Goal: Share content: Share content

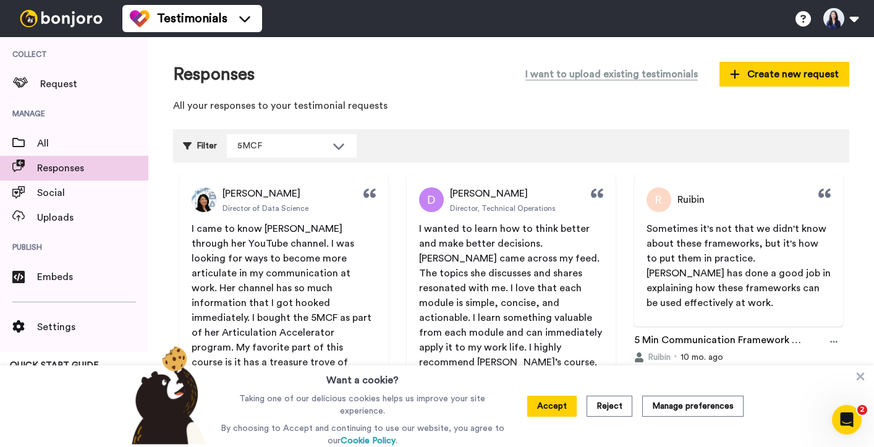
scroll to position [2786, 0]
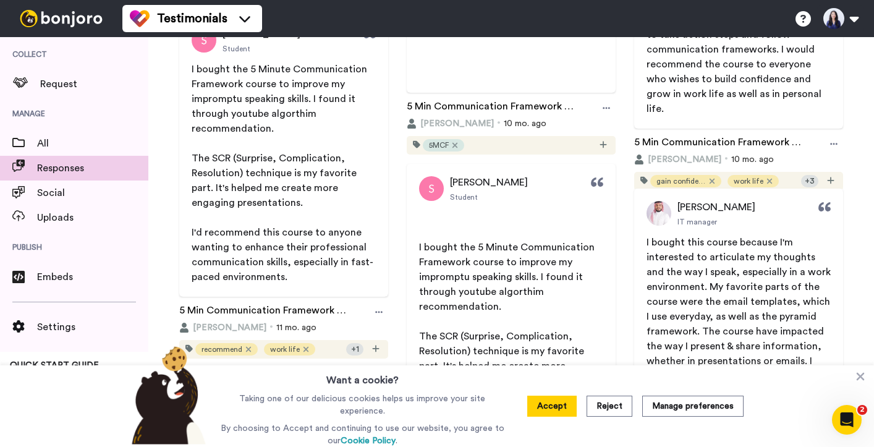
scroll to position [506, 0]
click at [557, 409] on button "Accept" at bounding box center [551, 406] width 49 height 21
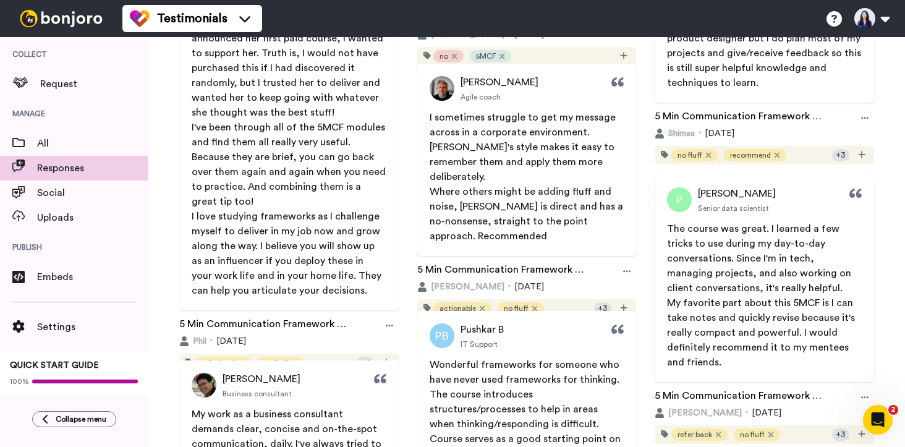
scroll to position [1320, 0]
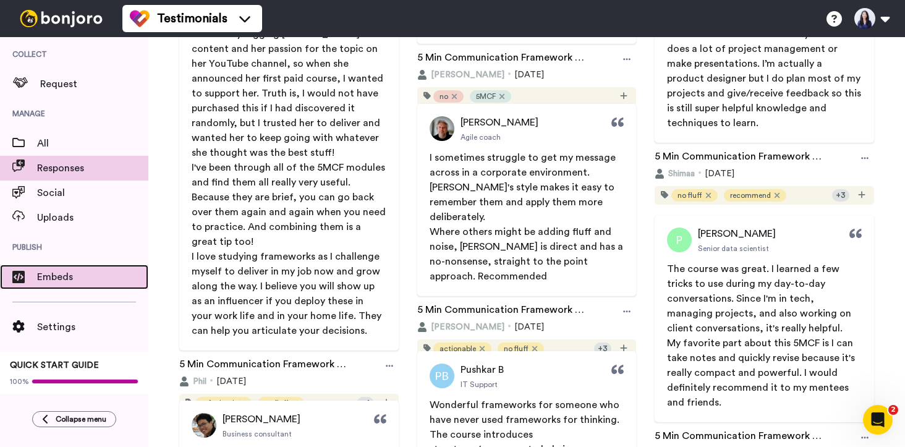
click at [74, 277] on span "Embeds" at bounding box center [92, 276] width 111 height 15
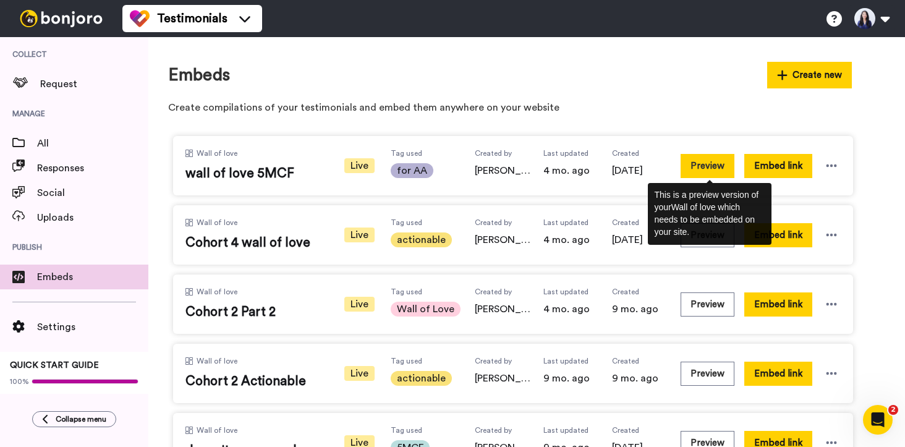
click at [700, 163] on button "Preview" at bounding box center [707, 166] width 54 height 24
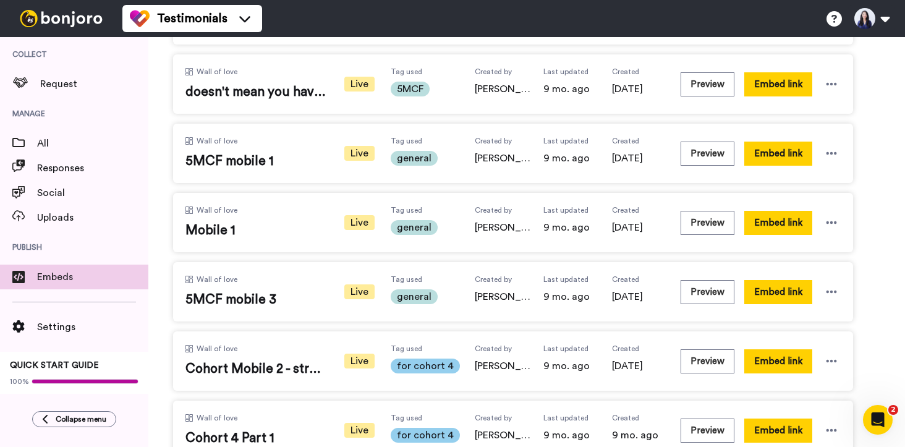
scroll to position [389, 0]
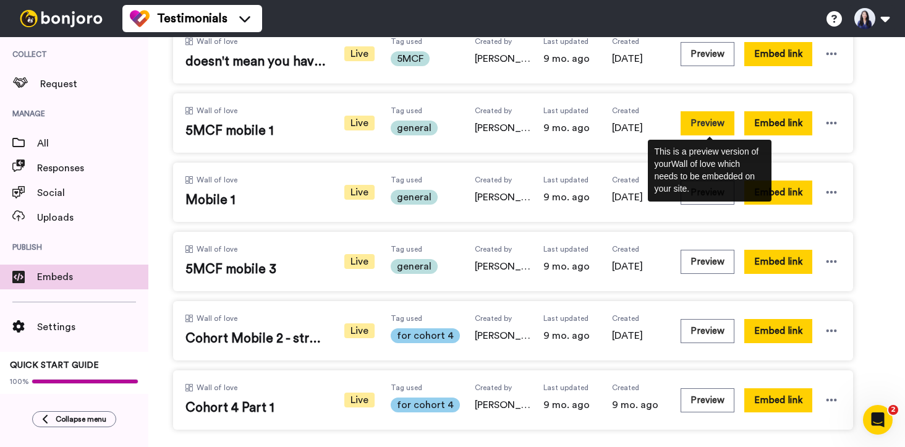
click at [700, 123] on button "Preview" at bounding box center [707, 123] width 54 height 24
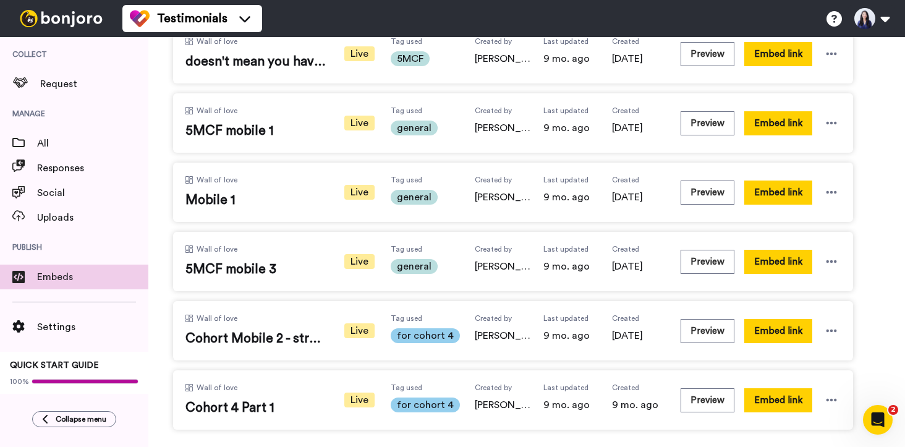
scroll to position [0, 0]
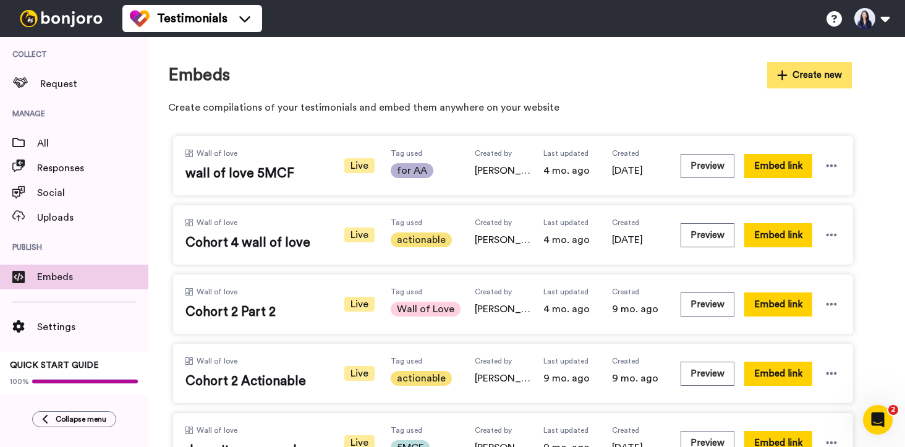
click at [795, 75] on button "Create new" at bounding box center [809, 75] width 85 height 27
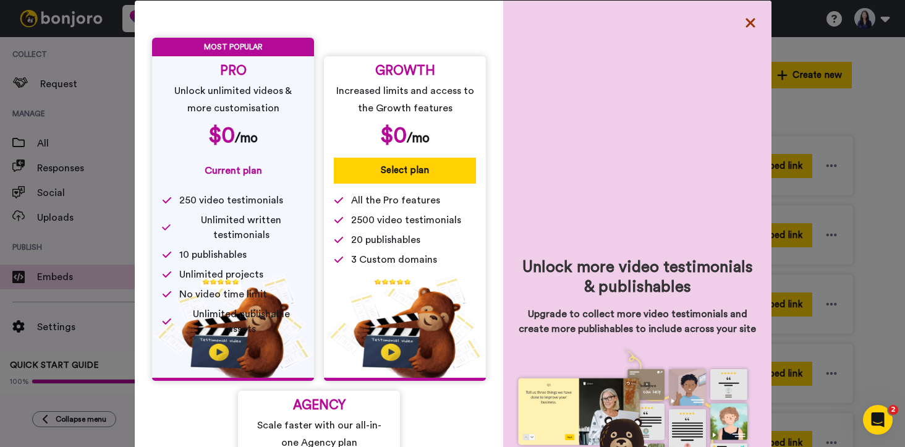
click at [753, 20] on icon at bounding box center [750, 22] width 12 height 15
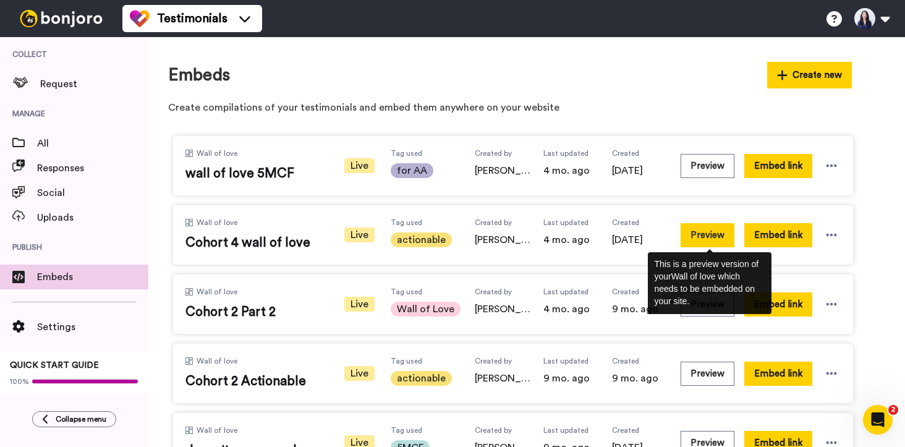
click at [717, 237] on button "Preview" at bounding box center [707, 235] width 54 height 24
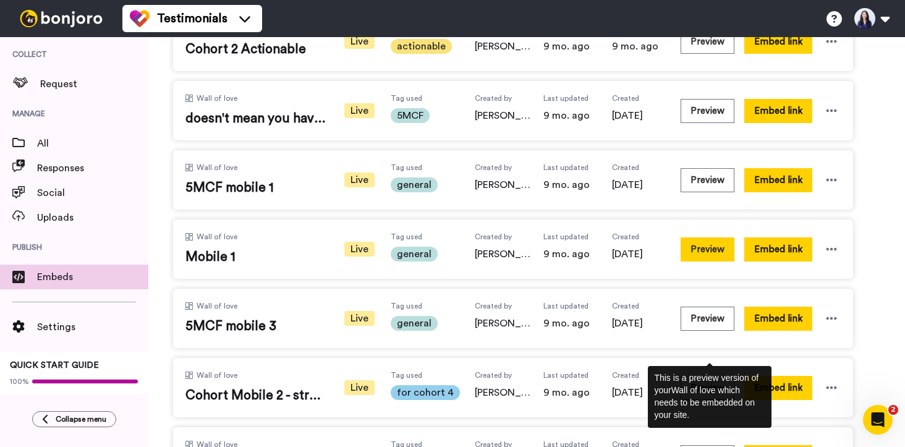
scroll to position [349, 0]
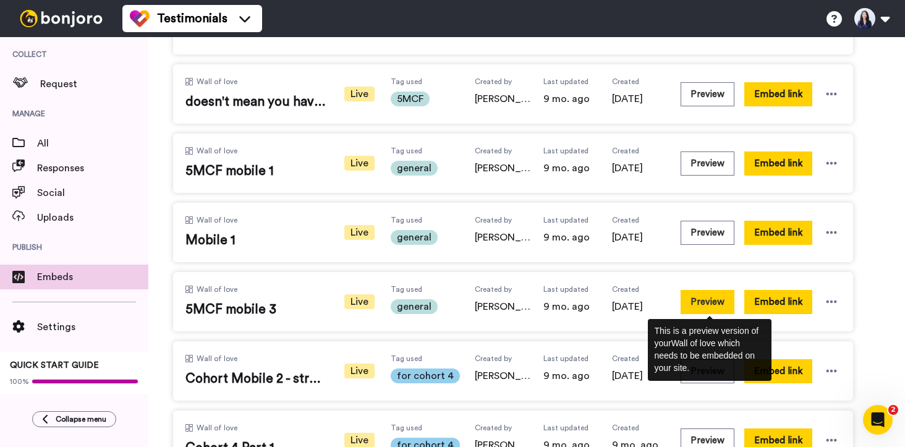
click at [706, 300] on button "Preview" at bounding box center [707, 302] width 54 height 24
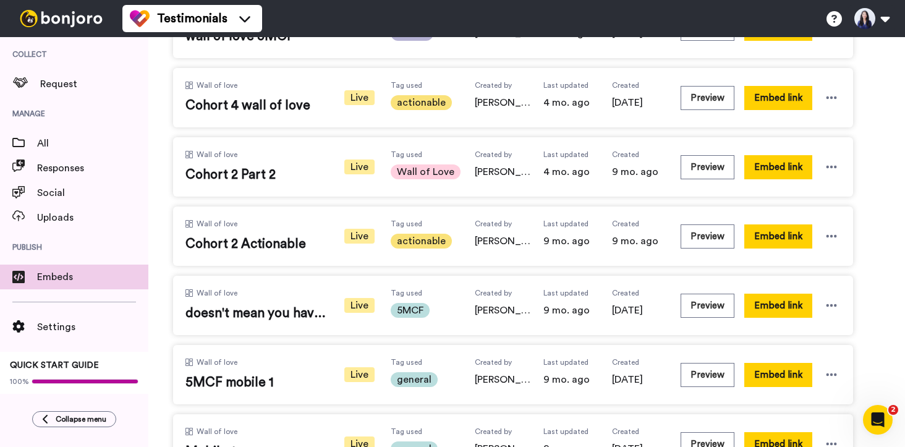
scroll to position [138, 0]
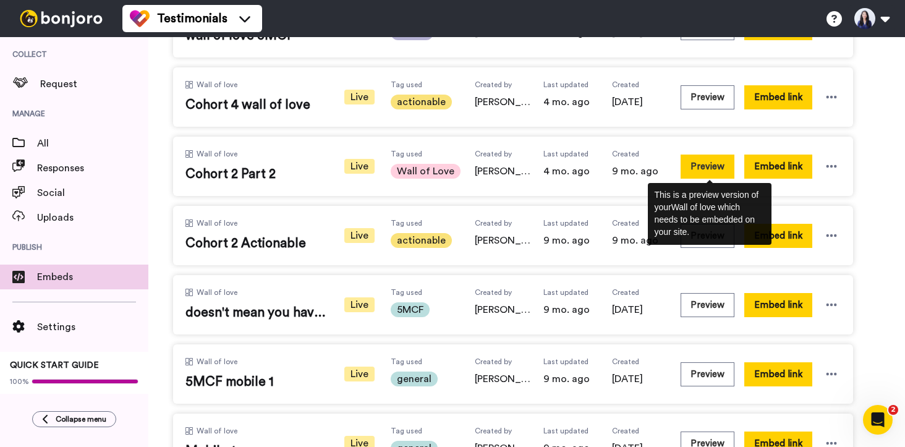
click at [721, 163] on button "Preview" at bounding box center [707, 167] width 54 height 24
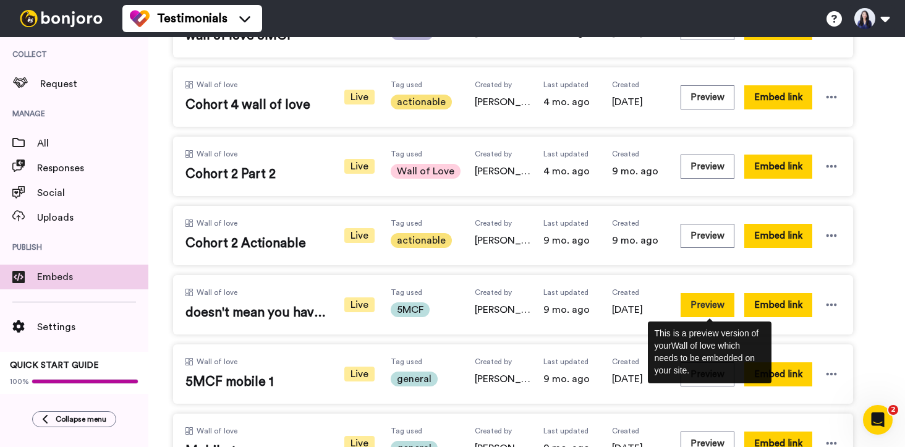
click at [713, 308] on button "Preview" at bounding box center [707, 305] width 54 height 24
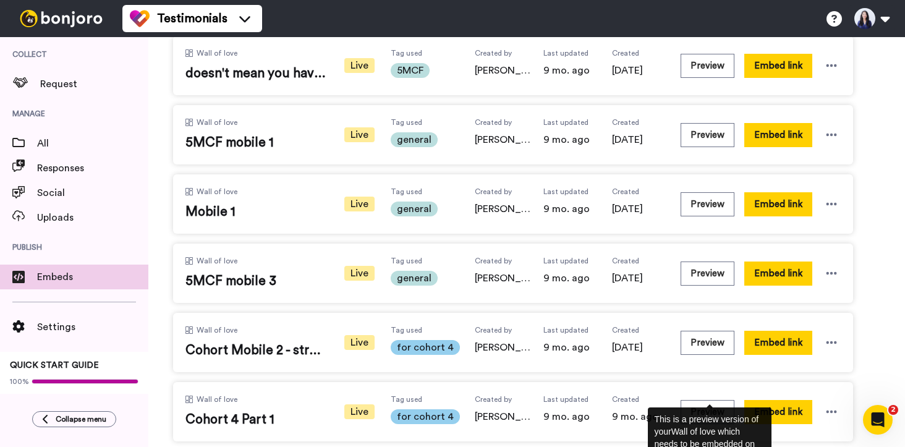
scroll to position [378, 0]
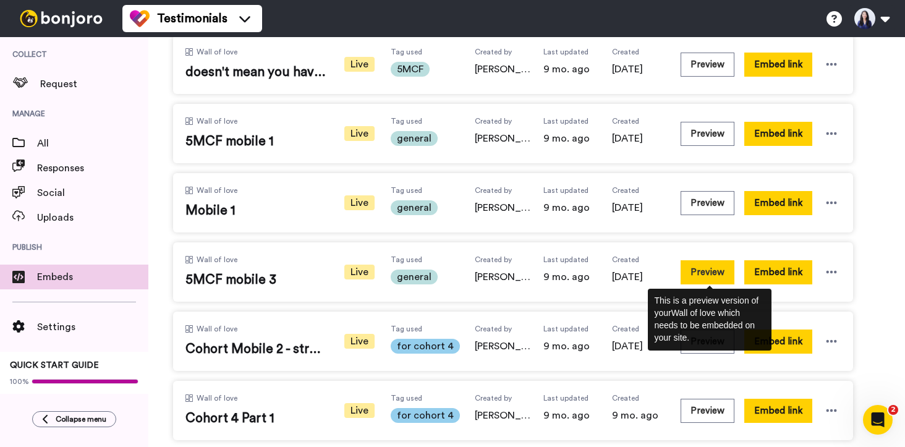
click at [721, 266] on button "Preview" at bounding box center [707, 272] width 54 height 24
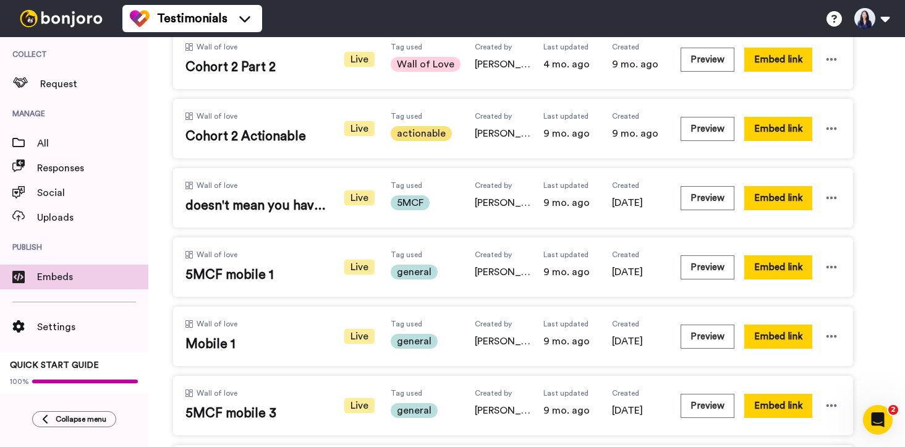
scroll to position [244, 0]
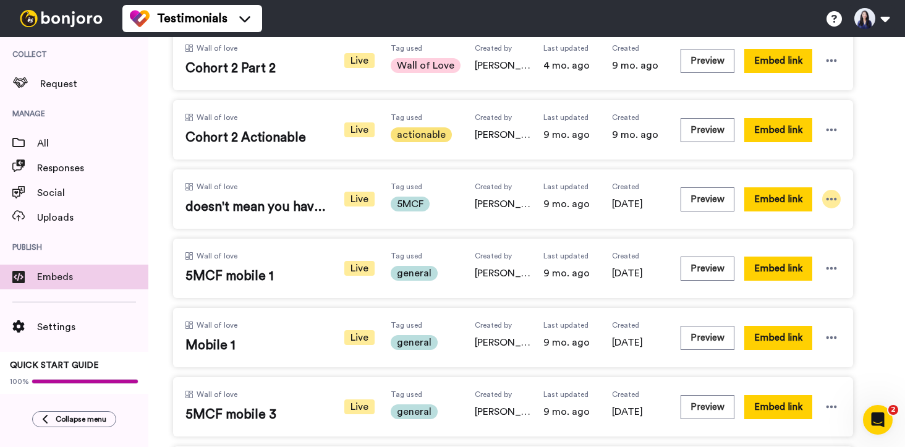
click at [837, 198] on div at bounding box center [831, 199] width 19 height 19
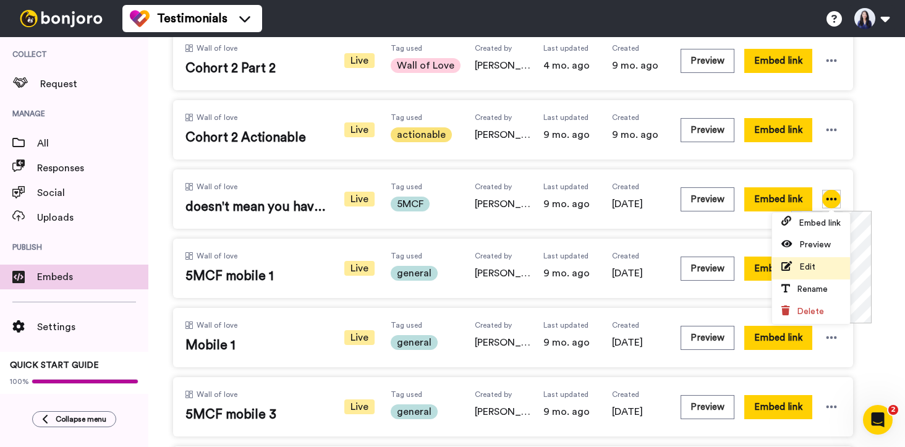
click at [810, 276] on li "Edit" at bounding box center [811, 268] width 78 height 22
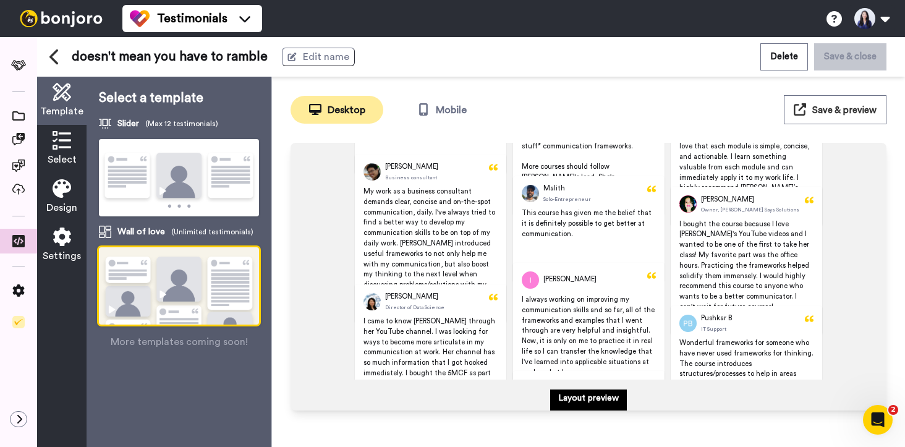
scroll to position [124, 0]
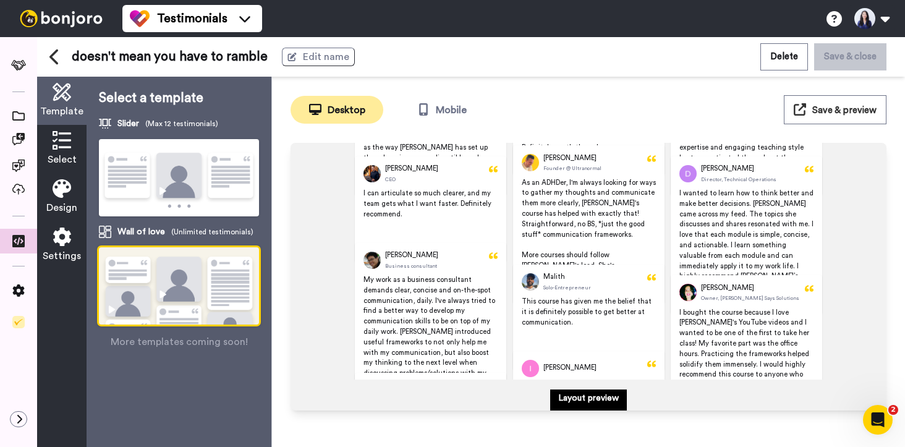
click at [70, 196] on icon at bounding box center [62, 188] width 19 height 19
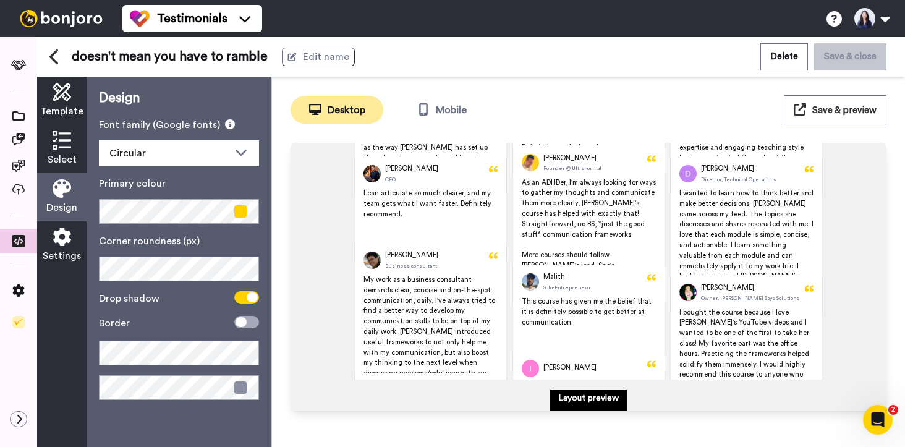
click at [70, 100] on icon at bounding box center [62, 92] width 19 height 19
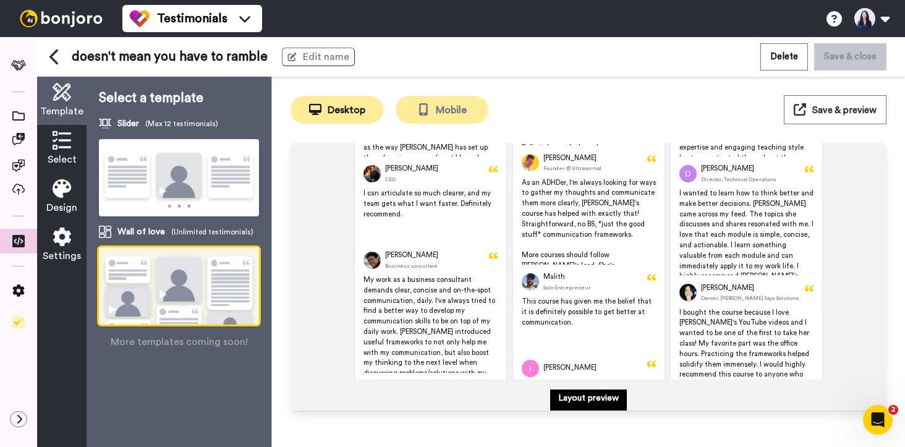
click at [454, 116] on button "Mobile" at bounding box center [442, 110] width 93 height 28
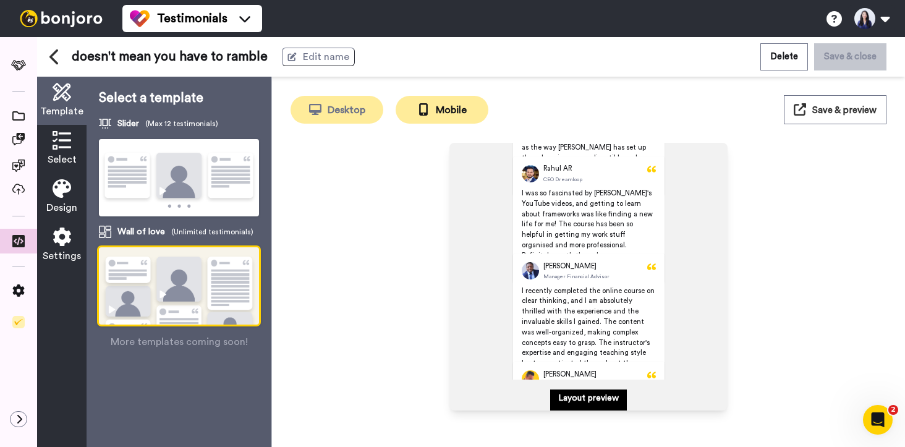
click at [356, 117] on button "Desktop" at bounding box center [336, 110] width 93 height 28
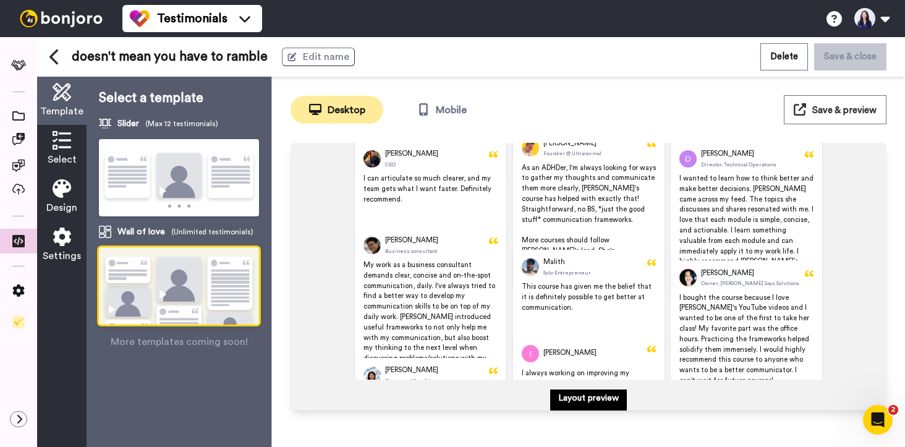
scroll to position [25, 0]
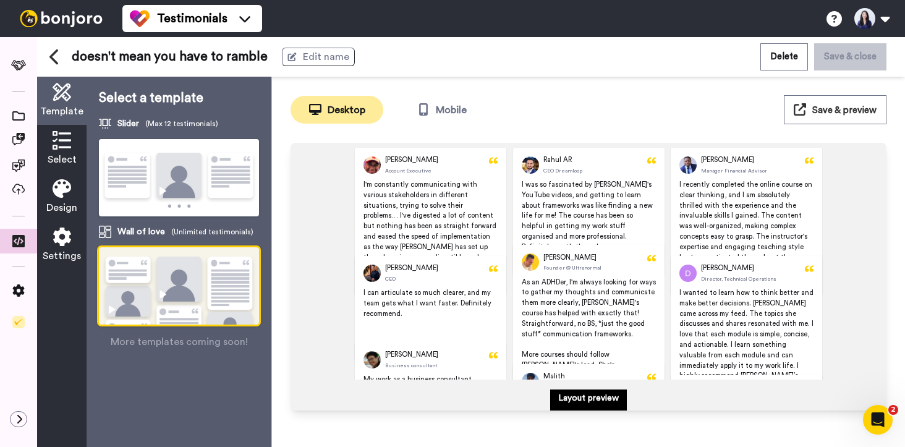
click at [57, 55] on icon at bounding box center [54, 56] width 11 height 17
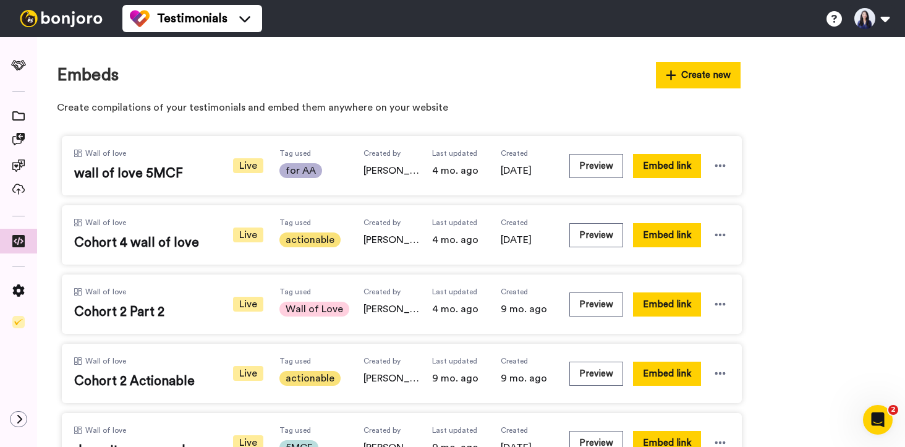
click at [336, 310] on span "Wall of Love" at bounding box center [314, 309] width 70 height 15
click at [723, 303] on icon at bounding box center [720, 304] width 11 height 2
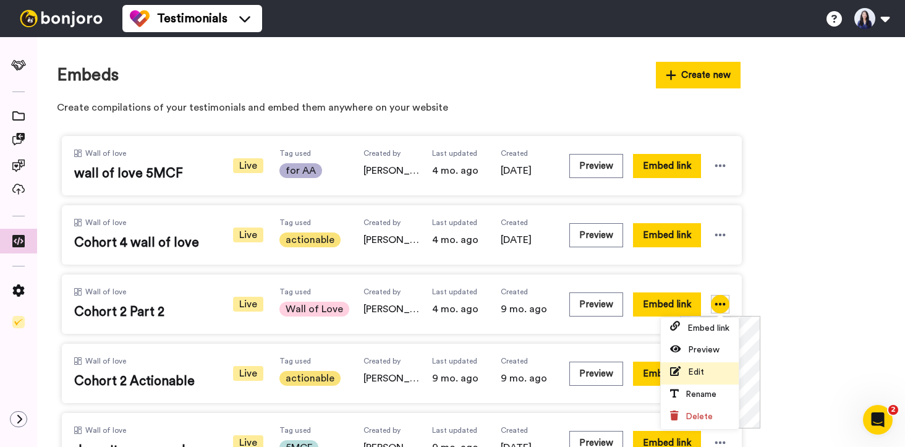
click at [700, 376] on span "Edit" at bounding box center [696, 372] width 16 height 9
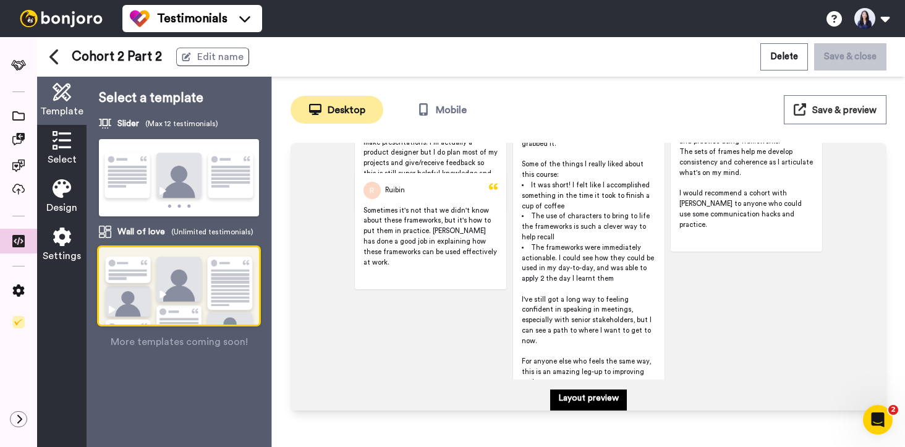
scroll to position [365, 0]
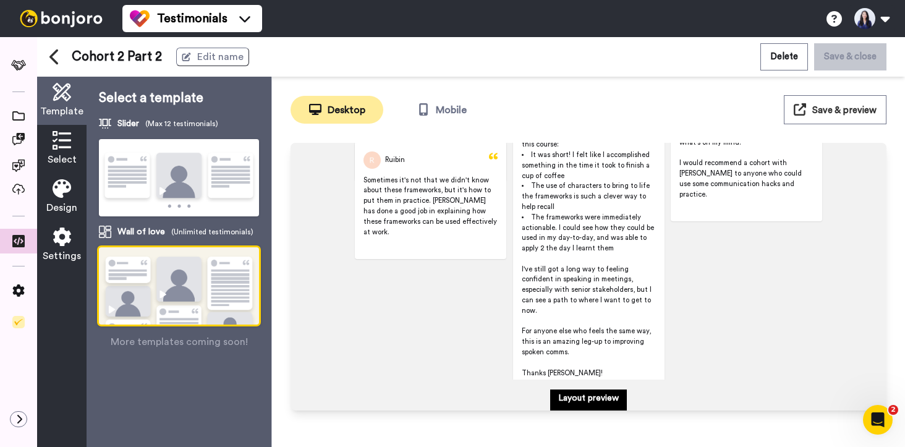
click at [70, 145] on icon at bounding box center [62, 140] width 19 height 19
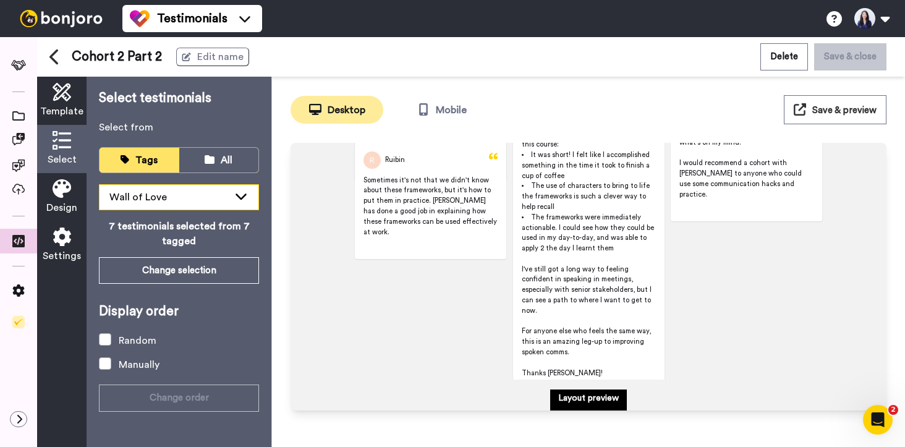
click at [193, 198] on div "Wall of Love" at bounding box center [168, 197] width 119 height 15
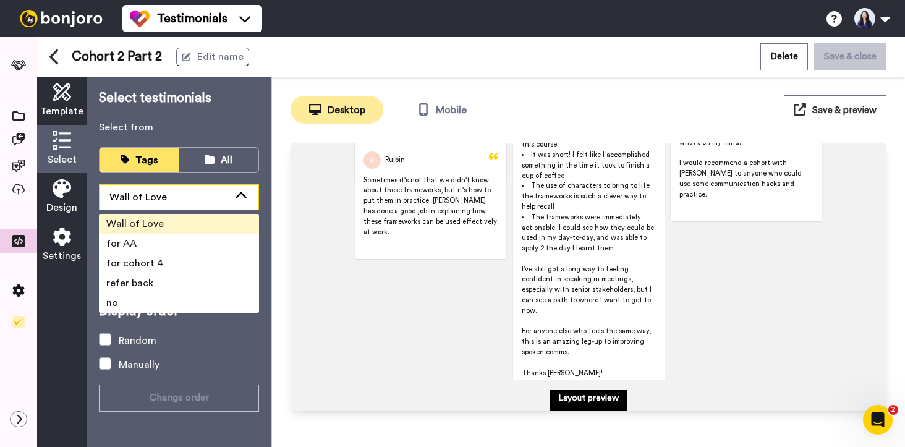
click at [193, 198] on div "Wall of Love" at bounding box center [168, 197] width 119 height 15
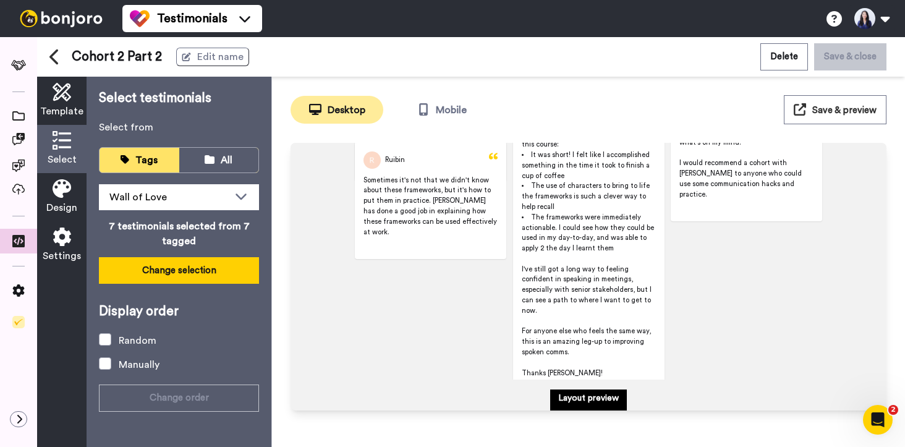
click at [189, 268] on button "Change selection" at bounding box center [179, 270] width 160 height 27
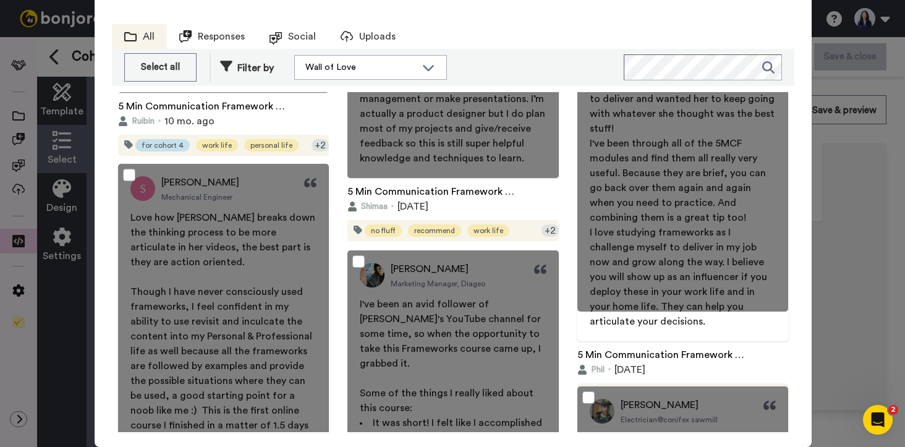
scroll to position [0, 0]
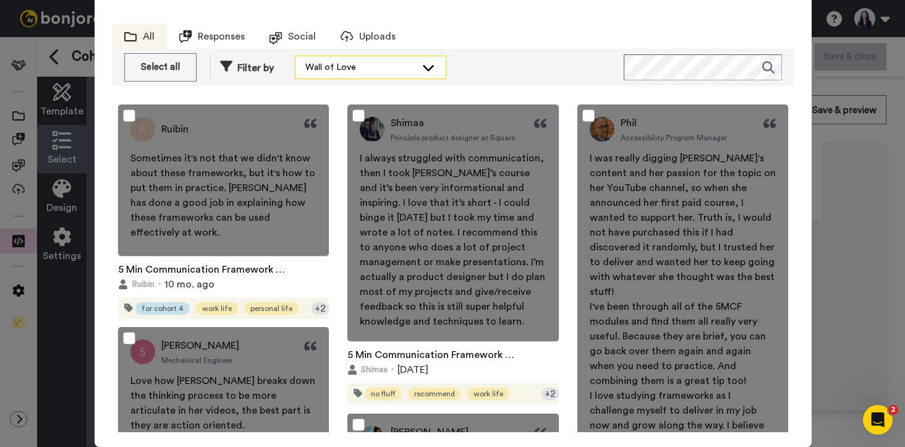
click at [326, 62] on div "Wall of Love" at bounding box center [360, 67] width 111 height 12
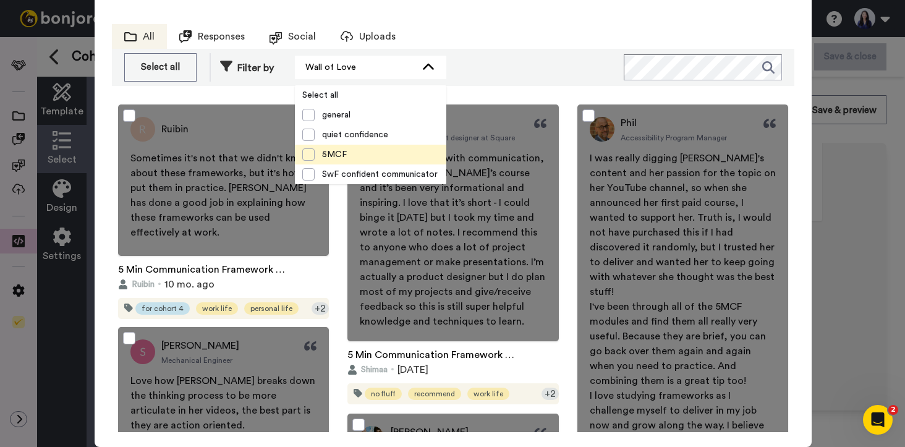
scroll to position [19, 0]
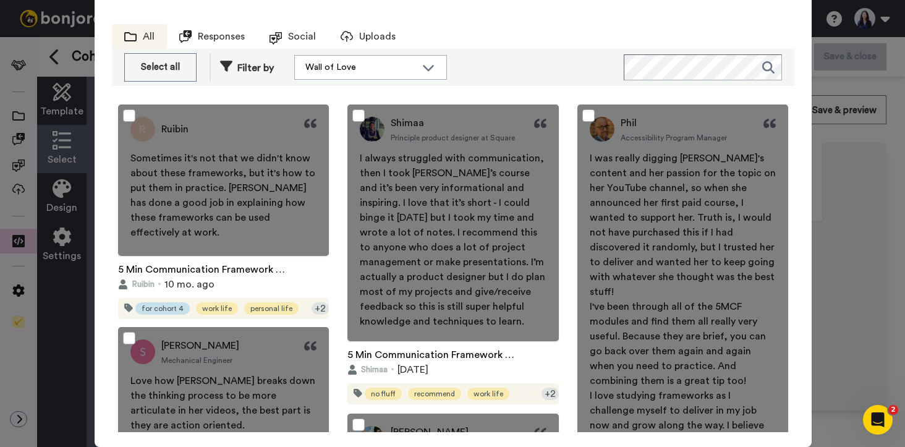
click at [854, 280] on div "Select testimonials (7) Cancel Save All Responses Social Uploads Select all Des…" at bounding box center [452, 223] width 905 height 447
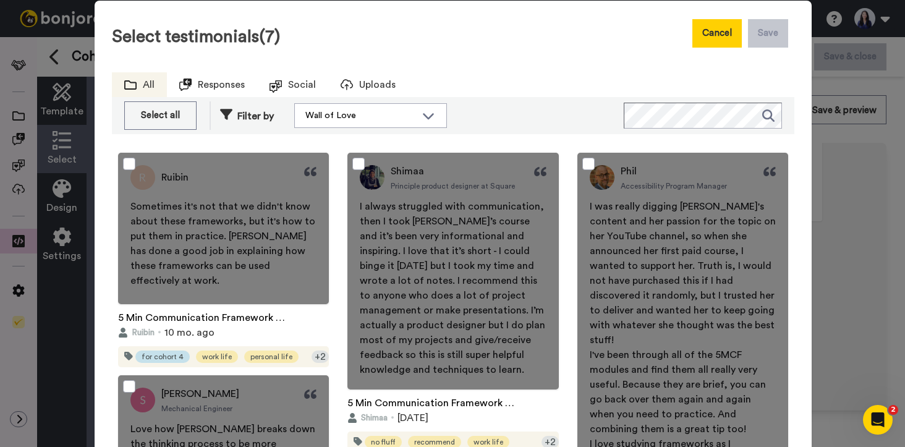
click at [714, 40] on button "Cancel" at bounding box center [716, 33] width 49 height 28
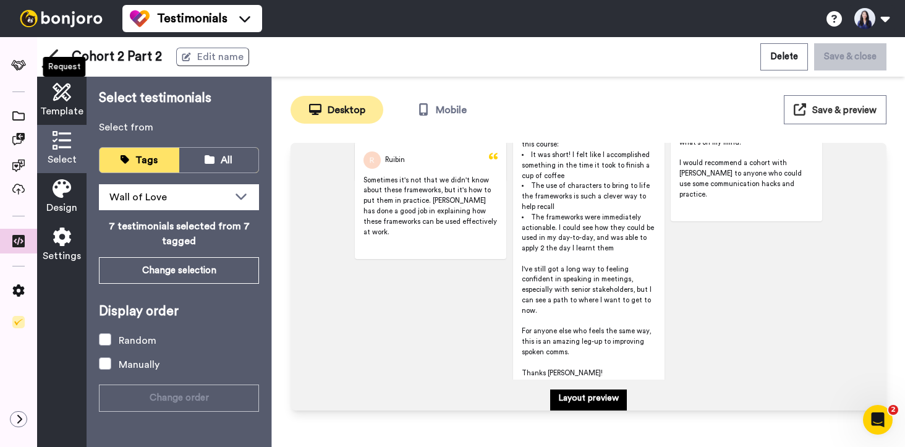
click at [54, 60] on div "Request" at bounding box center [64, 67] width 43 height 20
click at [61, 55] on div "Request" at bounding box center [64, 67] width 49 height 26
click at [573, 399] on p "Layout preview" at bounding box center [588, 398] width 61 height 12
click at [25, 250] on span at bounding box center [18, 243] width 37 height 12
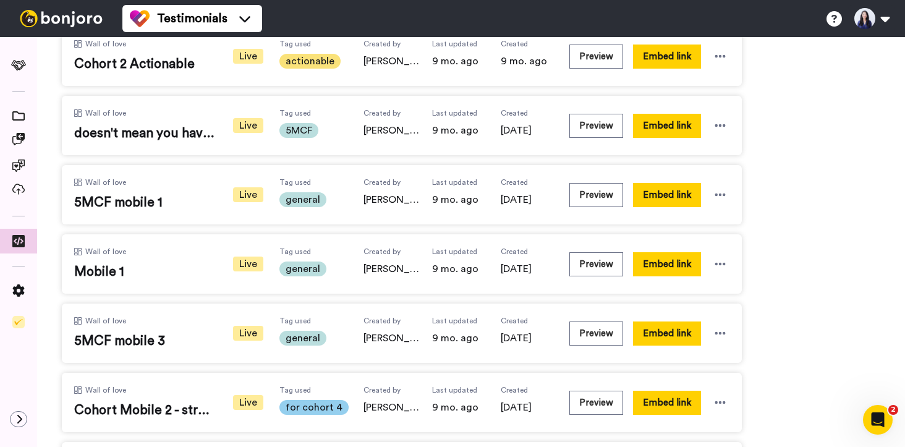
scroll to position [318, 0]
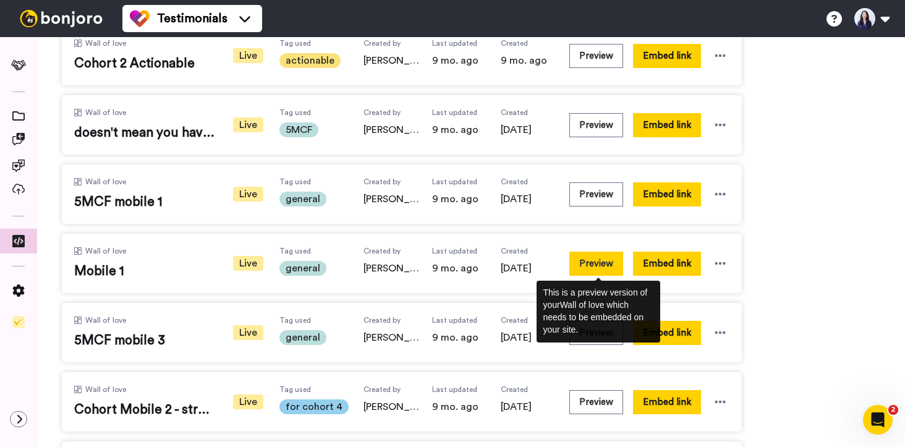
click at [595, 266] on button "Preview" at bounding box center [596, 264] width 54 height 24
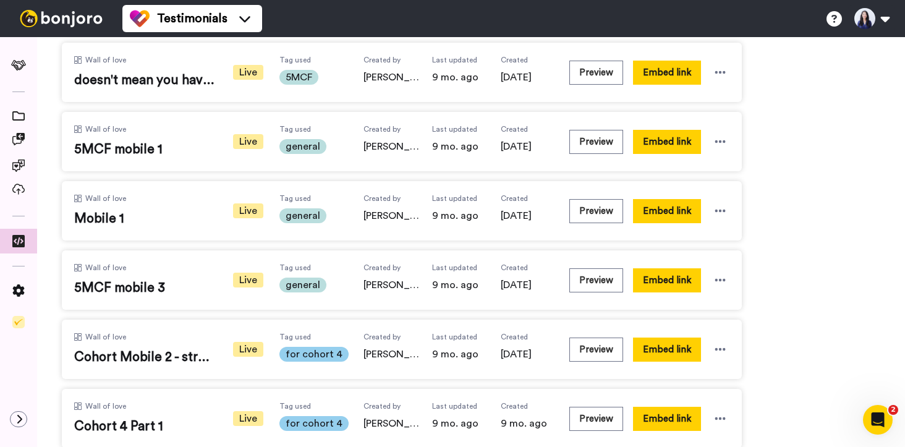
scroll to position [389, 0]
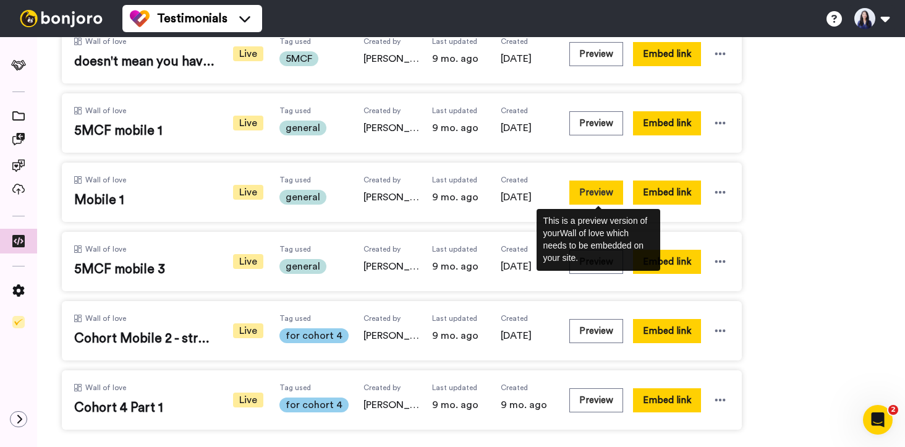
click at [603, 192] on button "Preview" at bounding box center [596, 192] width 54 height 24
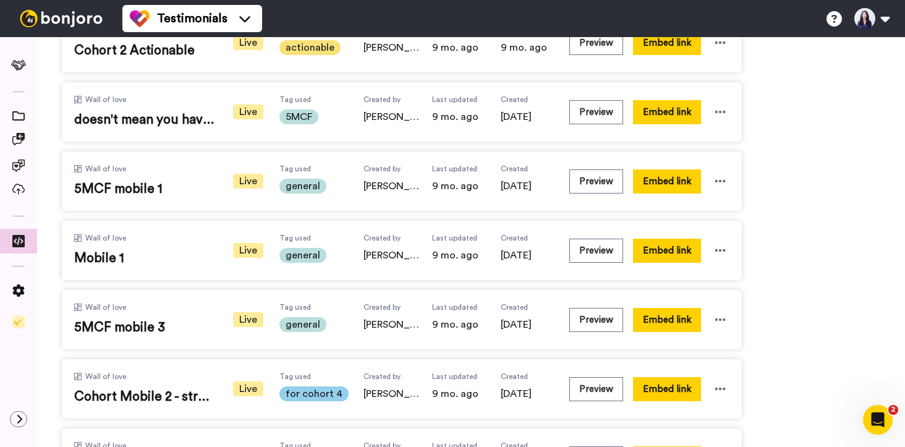
scroll to position [328, 0]
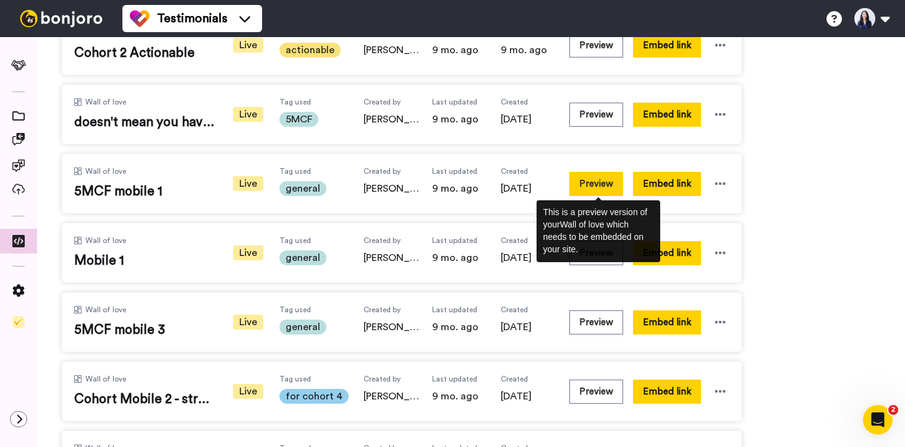
click at [587, 188] on button "Preview" at bounding box center [596, 184] width 54 height 24
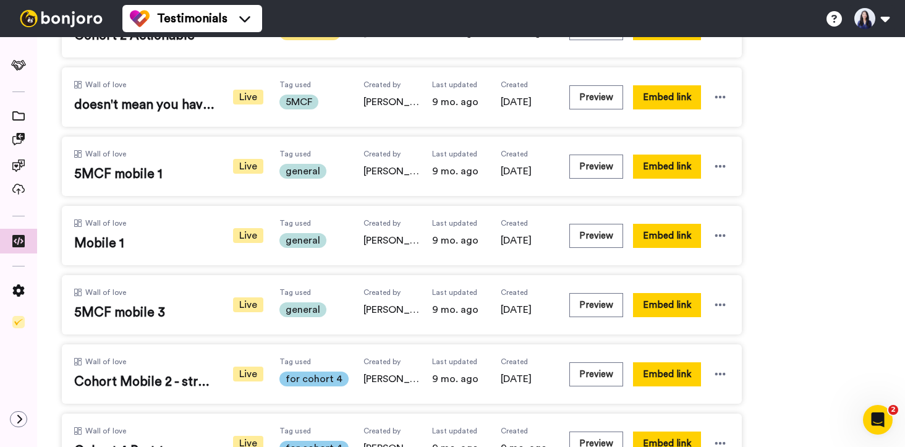
scroll to position [357, 0]
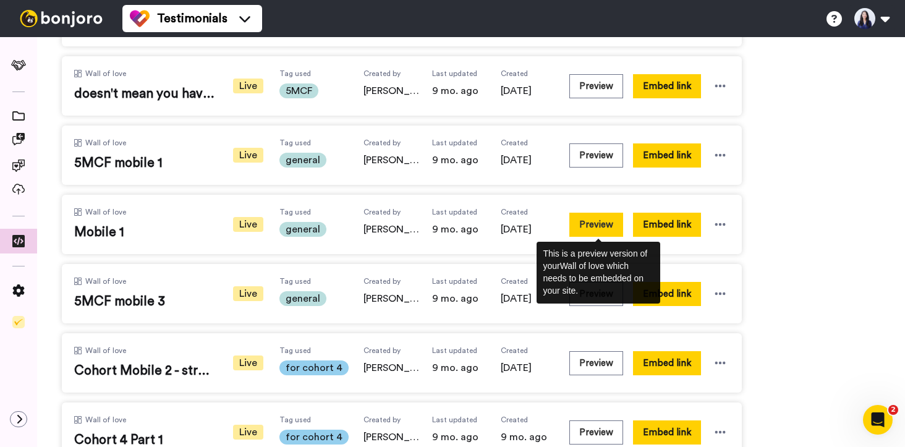
click at [613, 219] on button "Preview" at bounding box center [596, 225] width 54 height 24
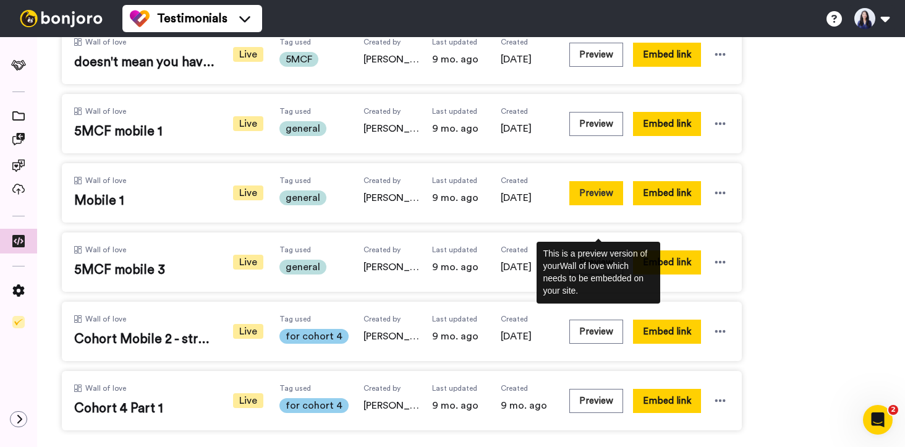
scroll to position [389, 0]
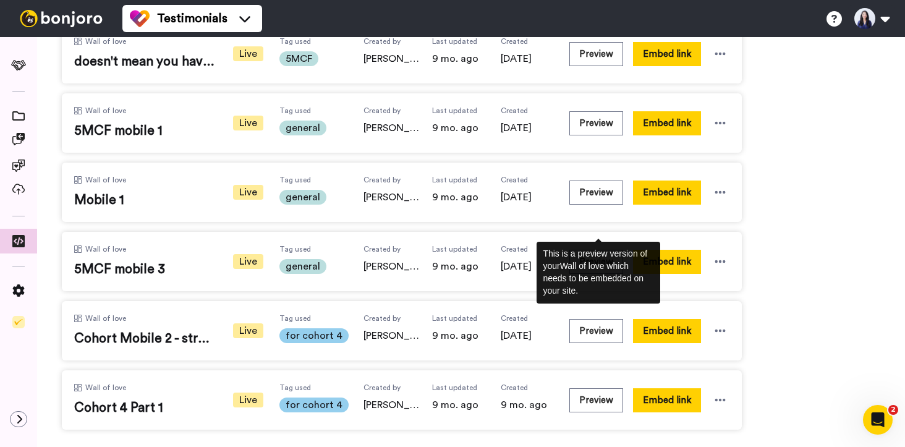
click at [597, 257] on div "This is a preview version of your Wall of love which needs to be embedded on yo…" at bounding box center [598, 273] width 124 height 62
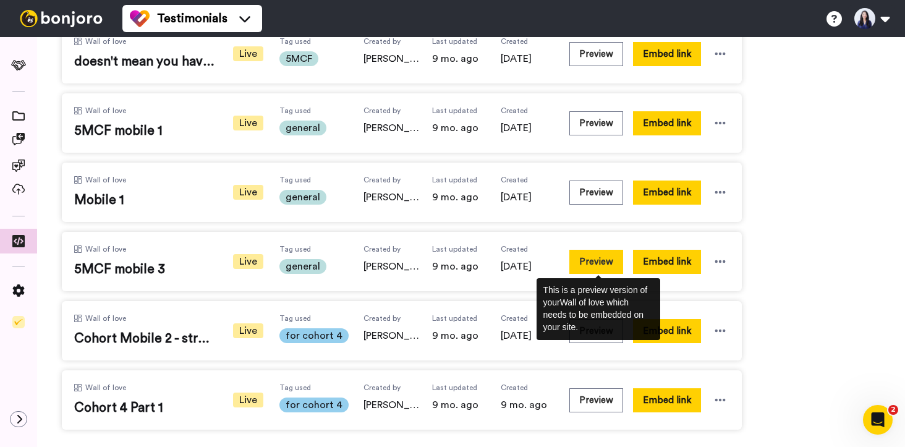
click at [603, 268] on button "Preview" at bounding box center [596, 262] width 54 height 24
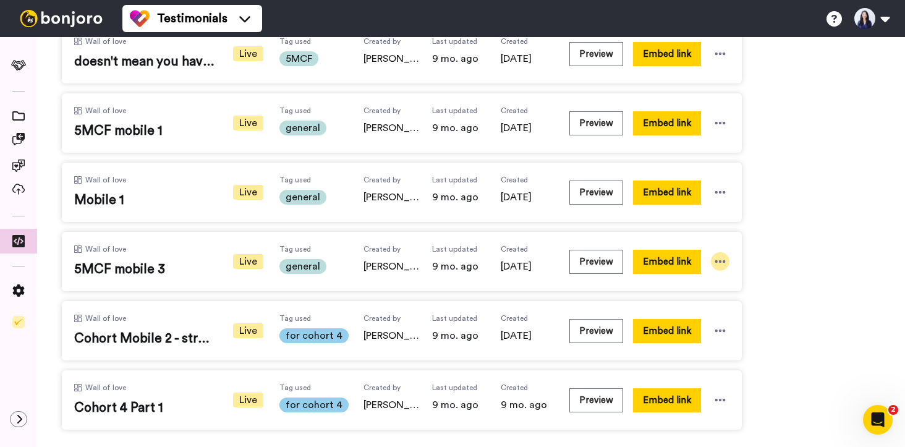
click at [721, 265] on icon at bounding box center [720, 261] width 12 height 12
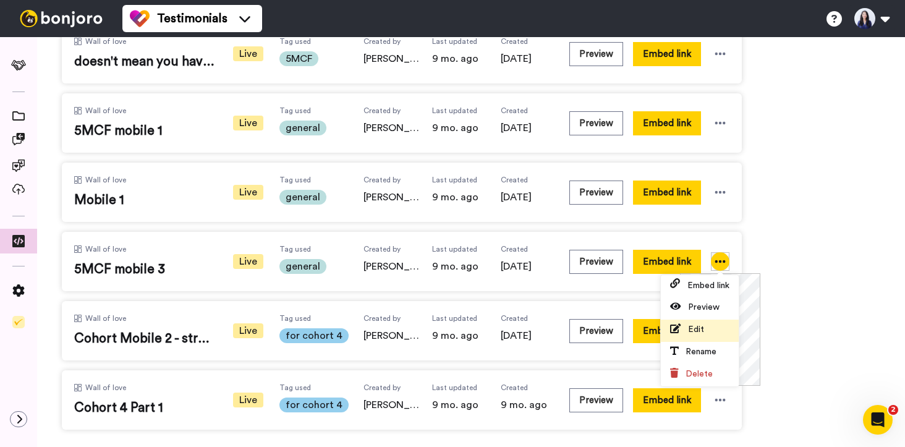
click at [699, 328] on span "Edit" at bounding box center [696, 329] width 16 height 9
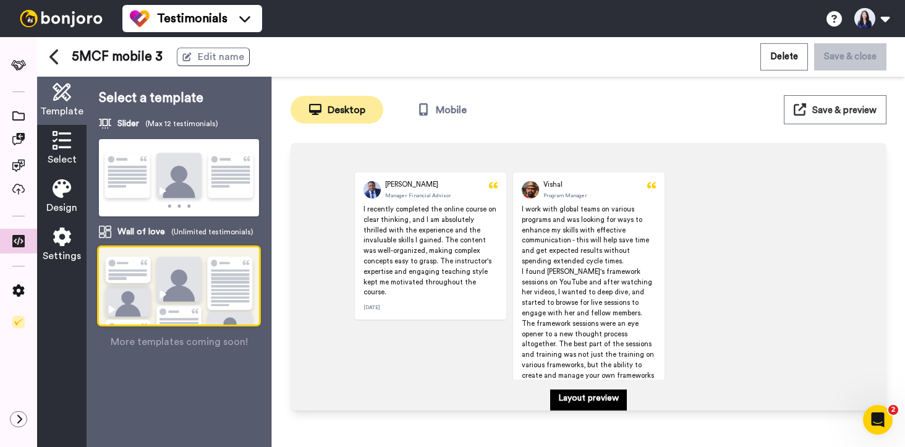
click at [66, 108] on span "Template" at bounding box center [61, 111] width 43 height 15
click at [62, 148] on icon at bounding box center [62, 140] width 19 height 19
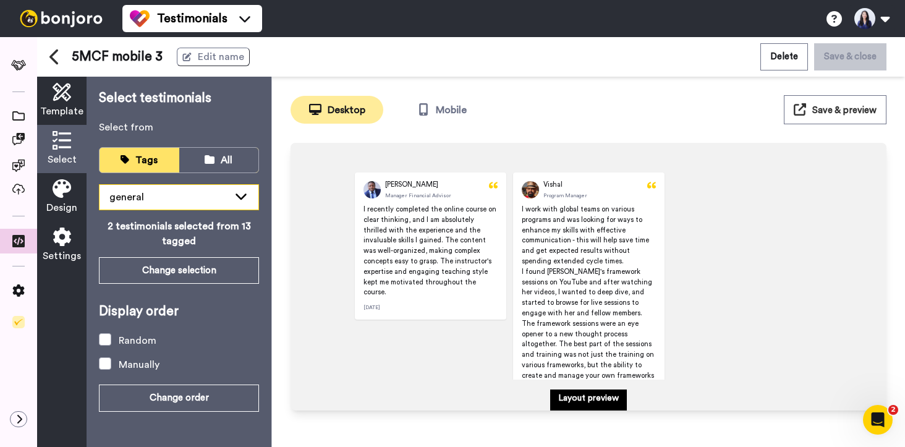
click at [203, 200] on div "general" at bounding box center [168, 197] width 119 height 15
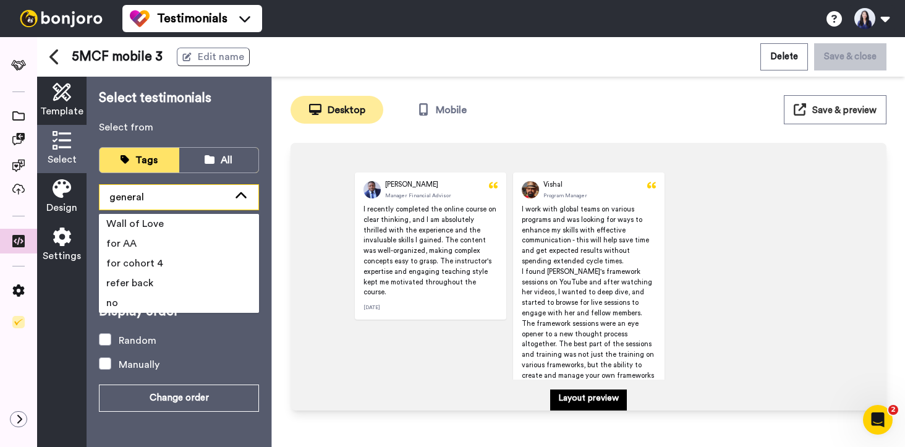
click at [203, 200] on div "general" at bounding box center [168, 197] width 119 height 15
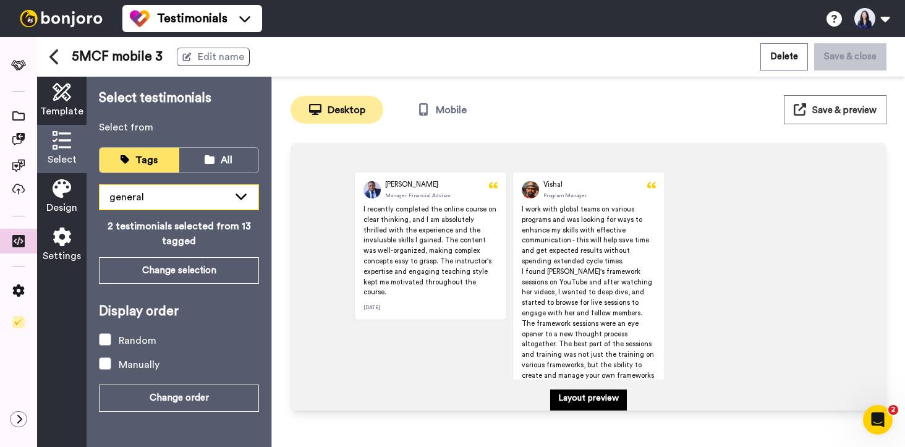
click at [240, 200] on icon at bounding box center [241, 196] width 15 height 12
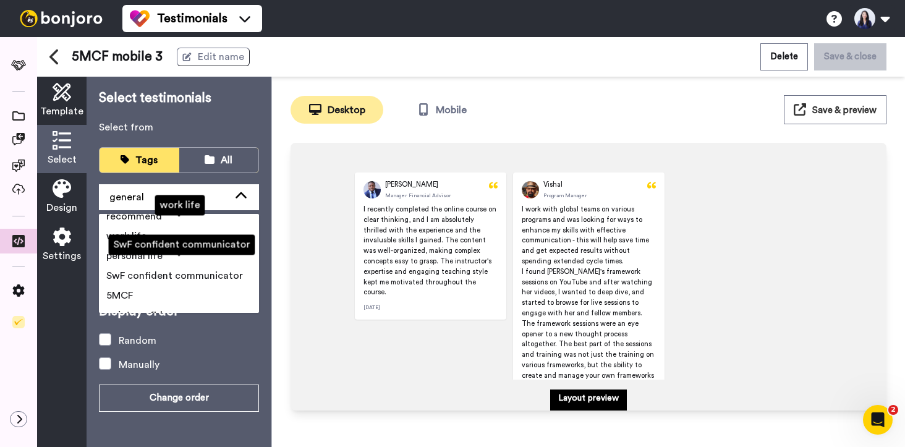
scroll to position [198, 0]
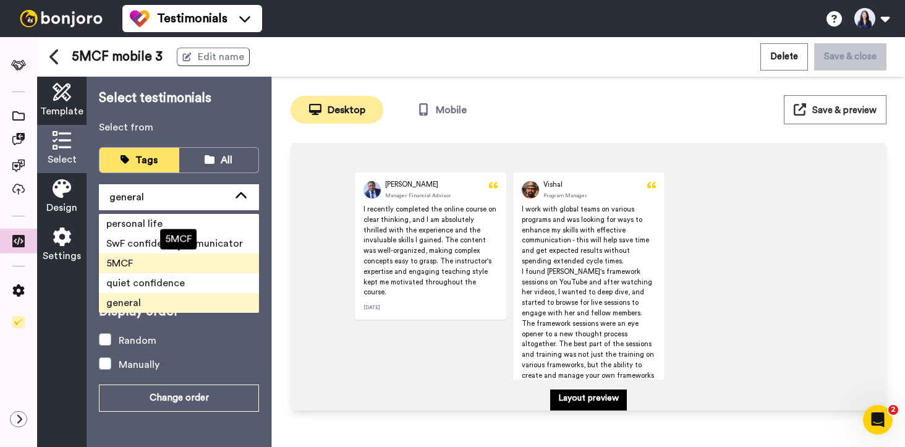
click at [192, 265] on li "5MCF" at bounding box center [179, 263] width 160 height 20
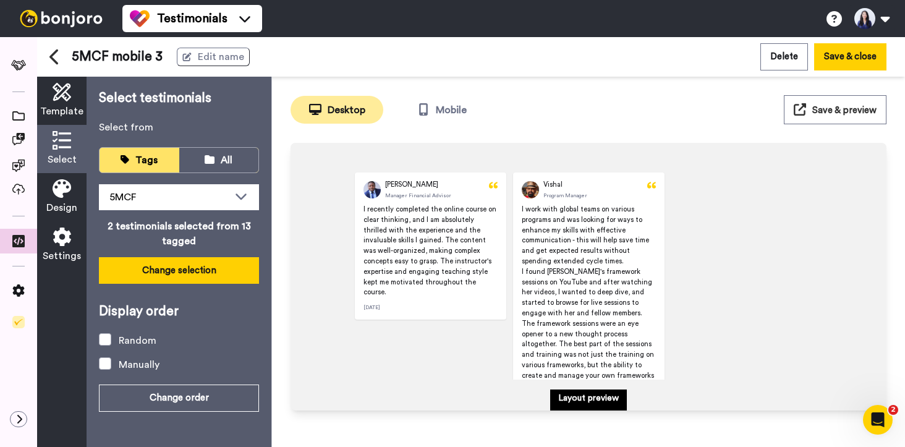
click at [211, 267] on button "Change selection" at bounding box center [179, 270] width 160 height 27
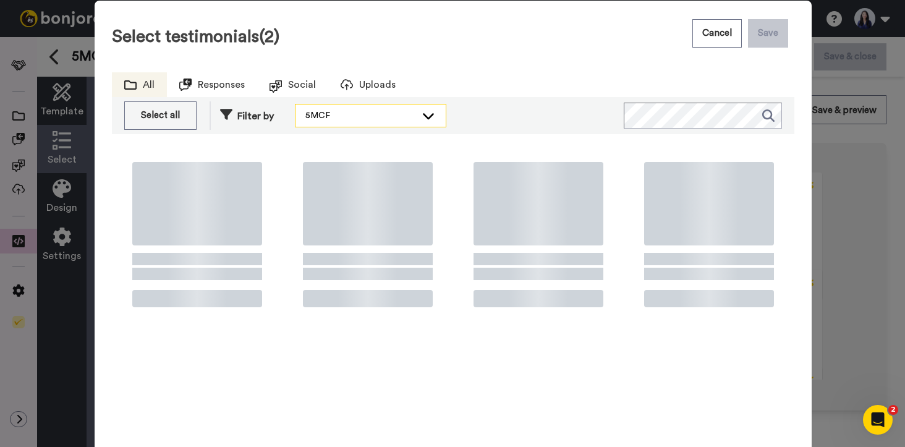
click at [396, 117] on div "5MCF" at bounding box center [360, 115] width 111 height 12
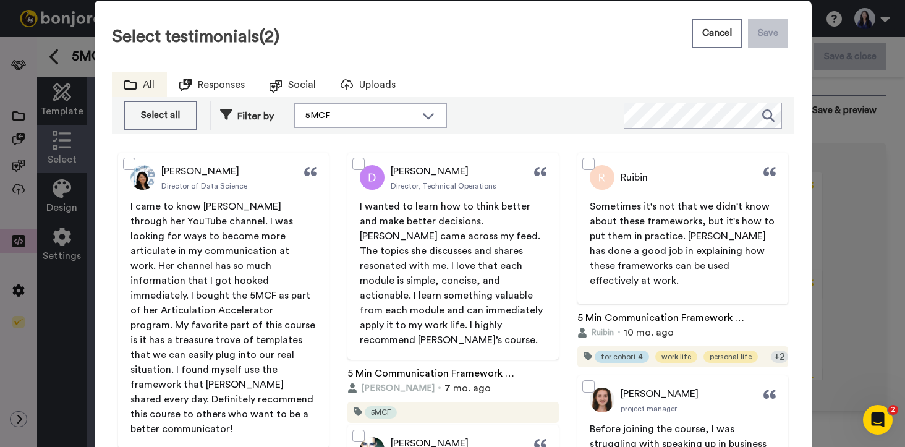
click at [504, 135] on div "Select testimonials (2) Cancel Save All Responses Social Uploads Select all Des…" at bounding box center [453, 246] width 682 height 467
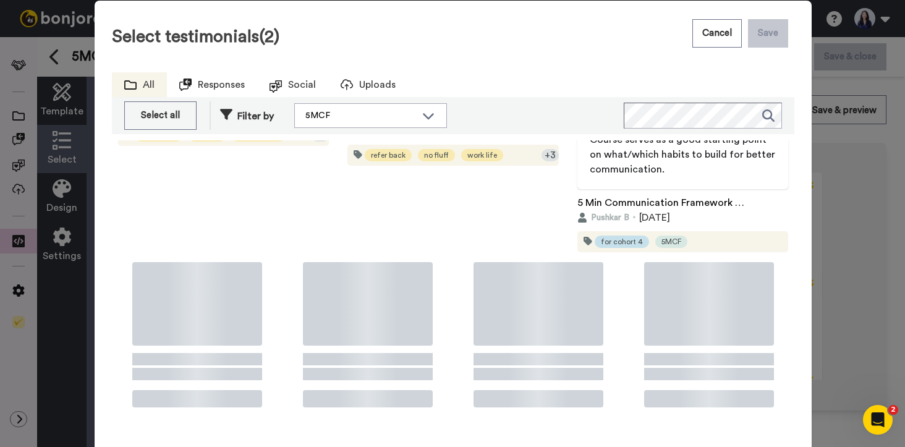
scroll to position [48, 0]
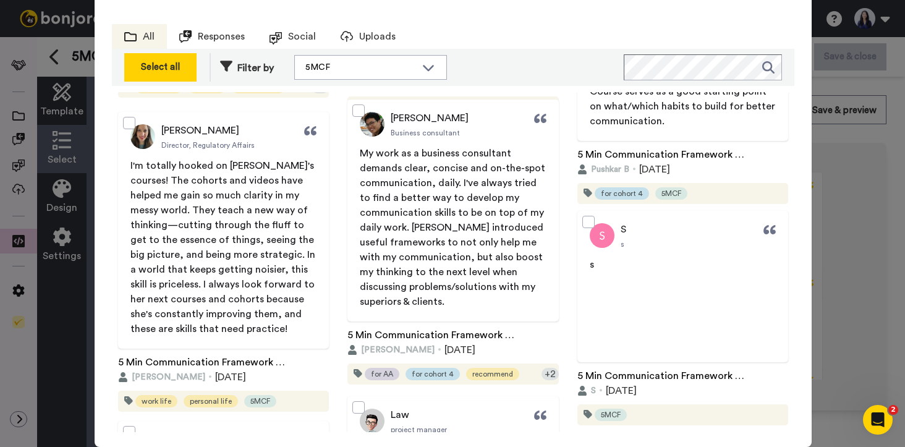
click at [173, 70] on div "Select all" at bounding box center [160, 67] width 59 height 15
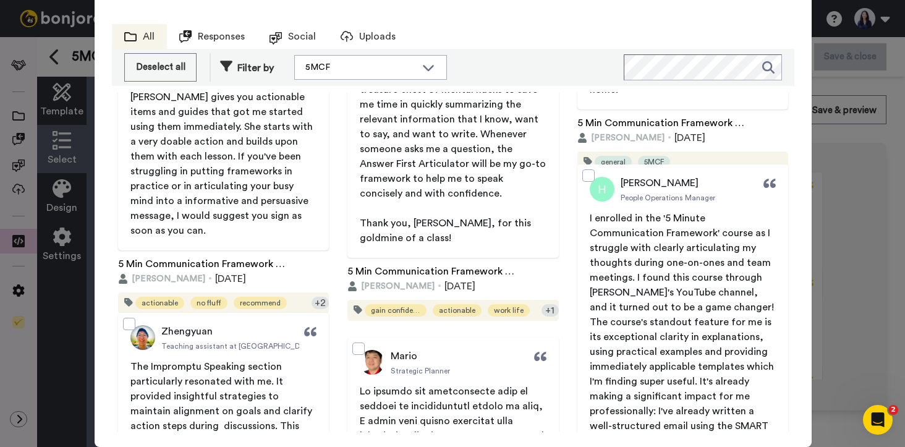
scroll to position [4674, 0]
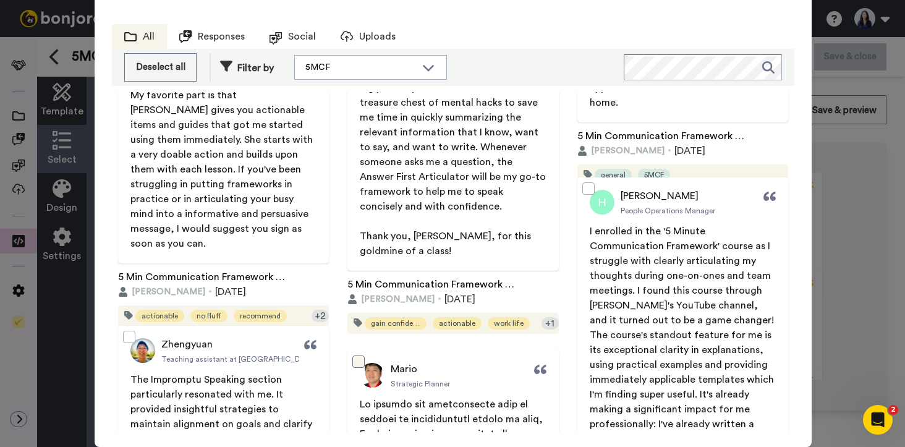
click at [360, 365] on span at bounding box center [358, 361] width 12 height 12
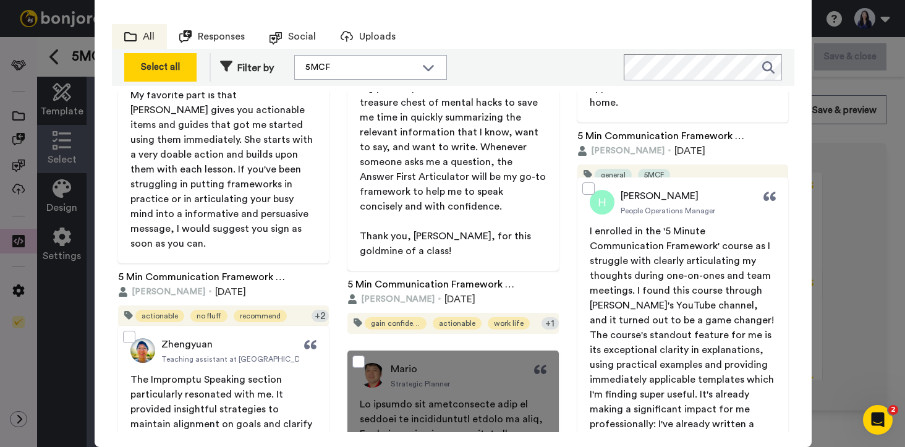
click at [169, 68] on div "Select all" at bounding box center [160, 67] width 59 height 15
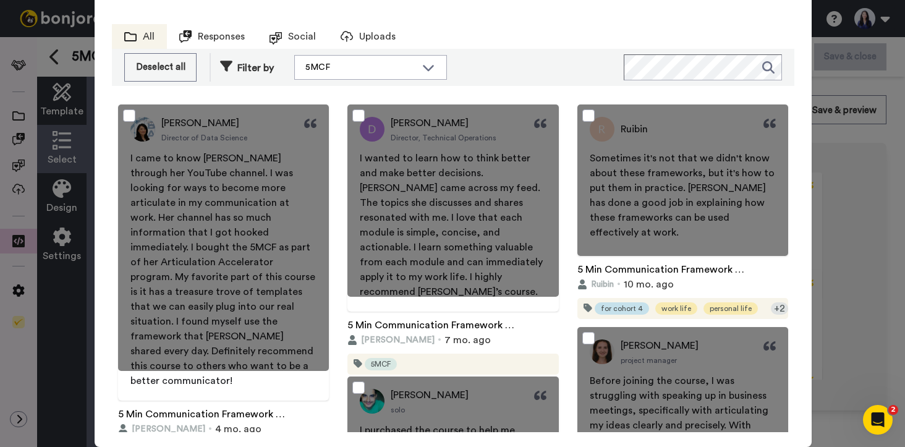
scroll to position [0, 0]
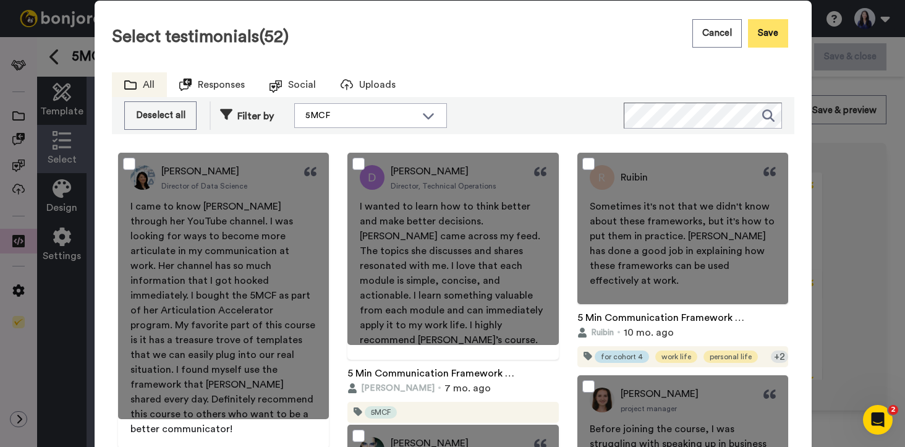
click at [761, 36] on button "Save" at bounding box center [768, 33] width 40 height 28
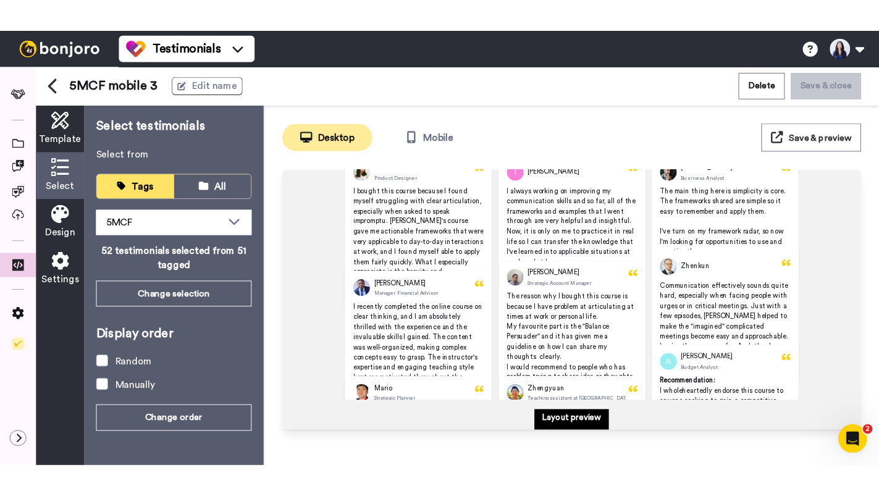
scroll to position [50, 0]
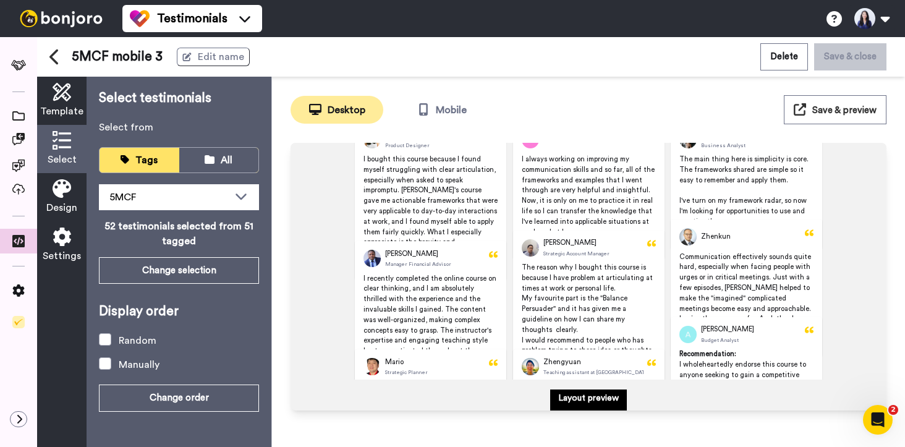
click at [837, 115] on span "Save & preview" at bounding box center [844, 110] width 64 height 9
